Goal: Go to known website

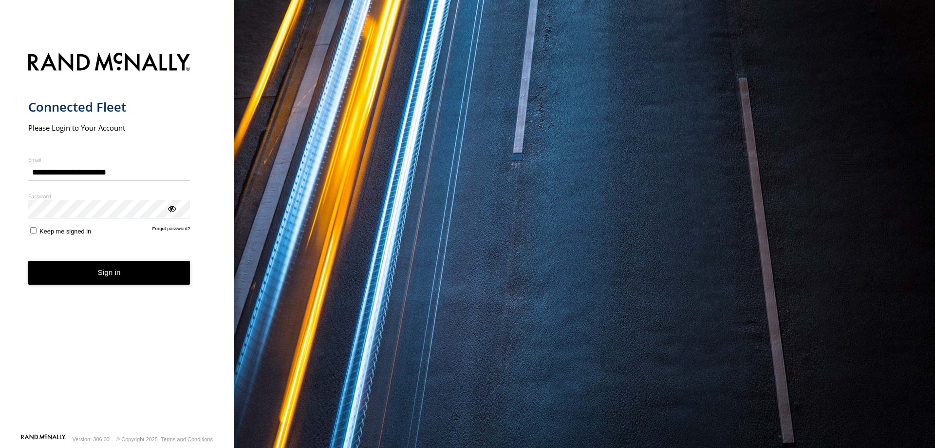
click at [124, 173] on input "**********" at bounding box center [109, 172] width 162 height 18
type input "**********"
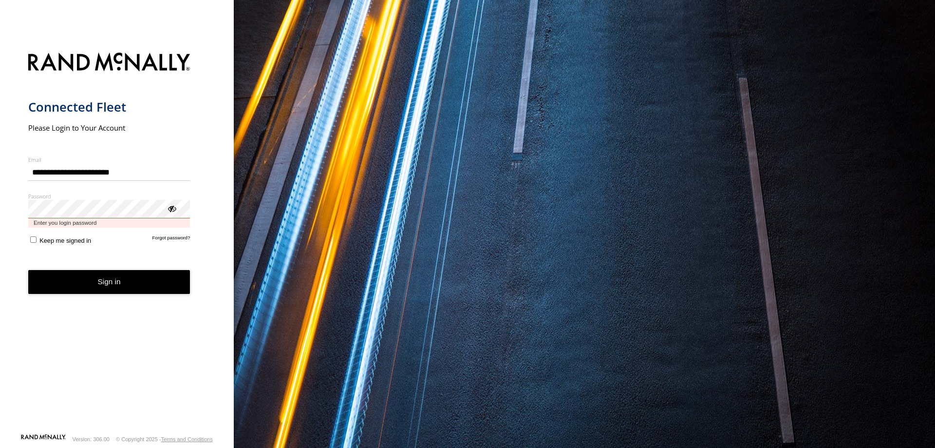
click at [28, 270] on button "Sign in" at bounding box center [109, 282] width 162 height 24
